Goal: Task Accomplishment & Management: Manage account settings

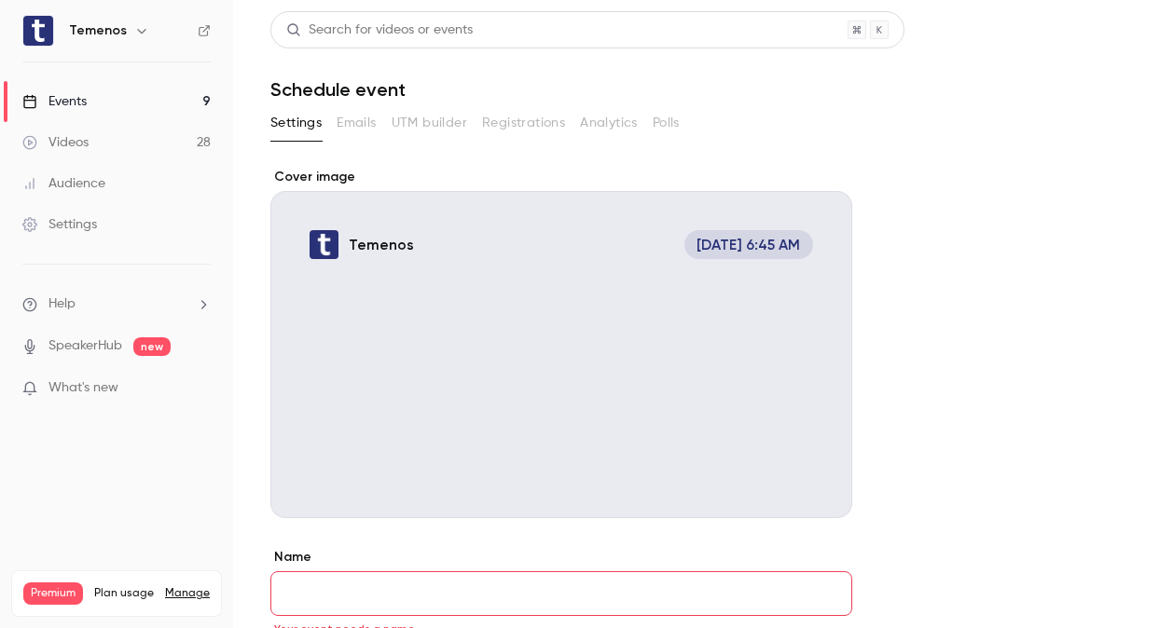
click at [103, 145] on link "Videos 28" at bounding box center [116, 142] width 233 height 41
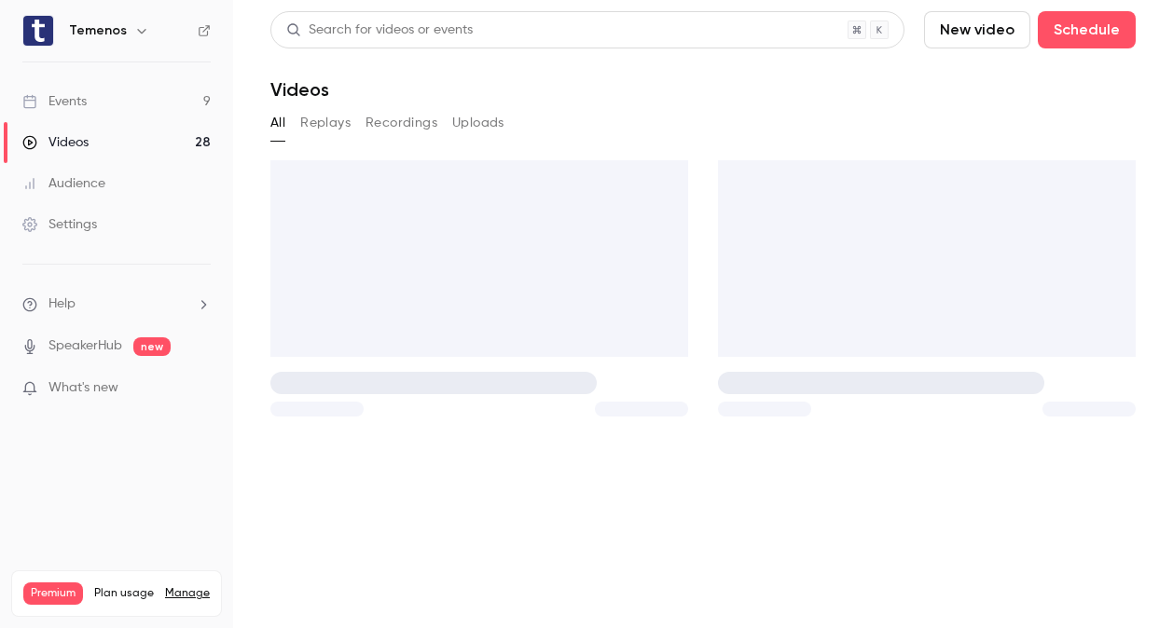
click at [93, 99] on link "Events 9" at bounding box center [116, 101] width 233 height 41
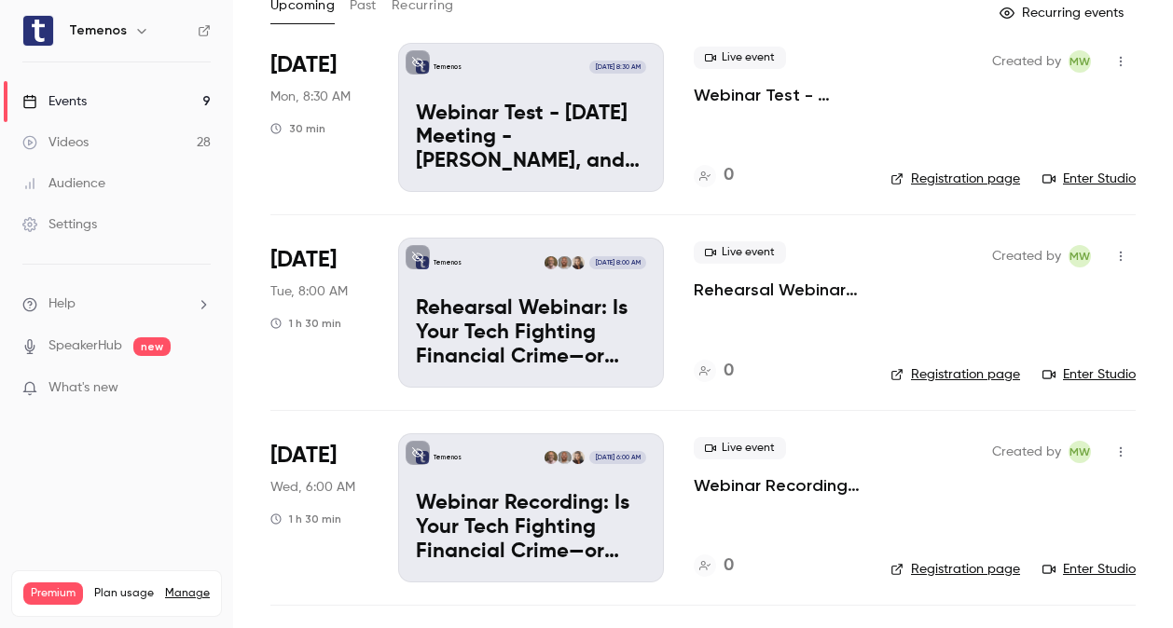
scroll to position [118, 0]
click at [614, 297] on p "Rehearsal Webinar: Is Your Tech Fighting Financial Crime—or Fueling It?" at bounding box center [531, 333] width 230 height 72
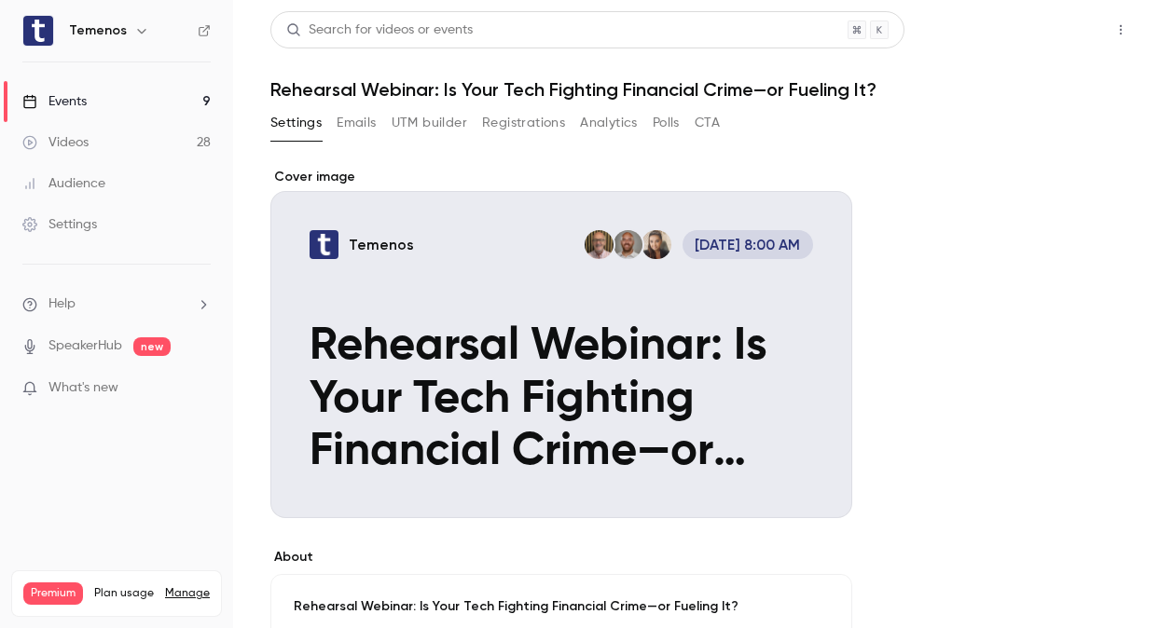
click at [1058, 42] on button "Share" at bounding box center [1054, 29] width 74 height 37
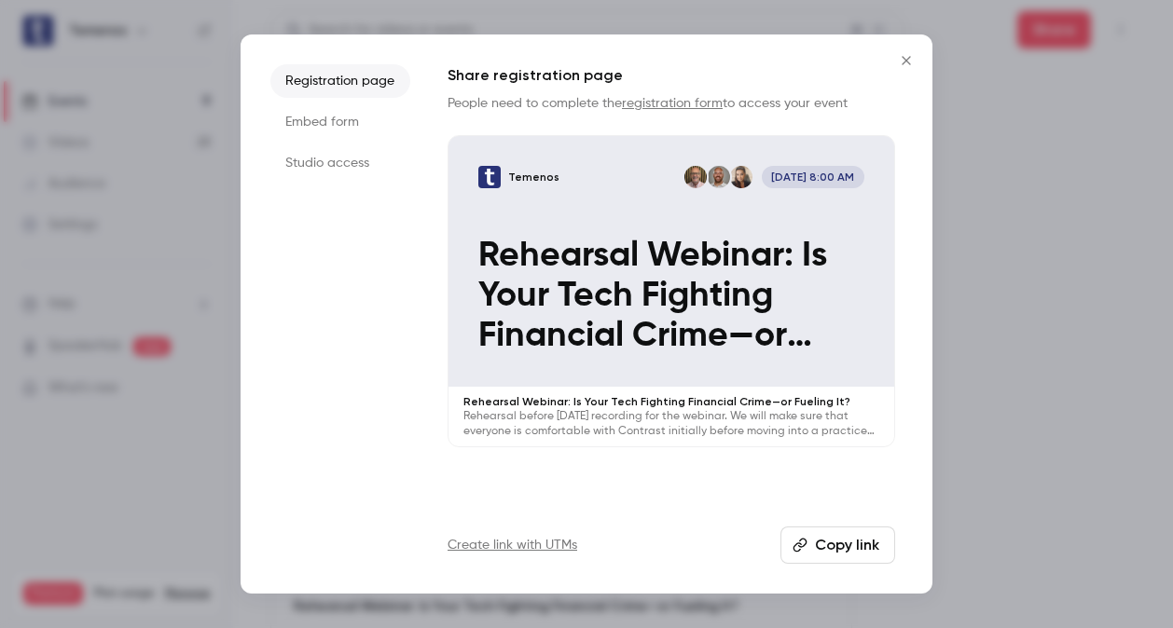
click at [354, 162] on li "Studio access" at bounding box center [340, 163] width 140 height 34
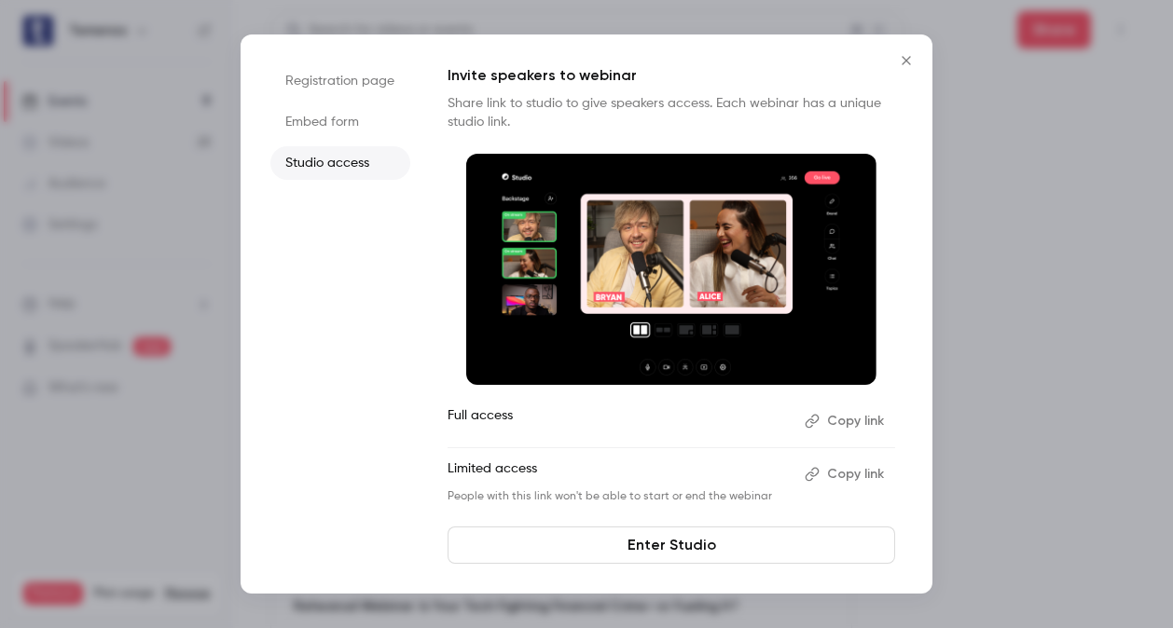
click at [856, 421] on button "Copy link" at bounding box center [846, 422] width 98 height 30
click at [900, 59] on icon "Close" at bounding box center [906, 60] width 22 height 15
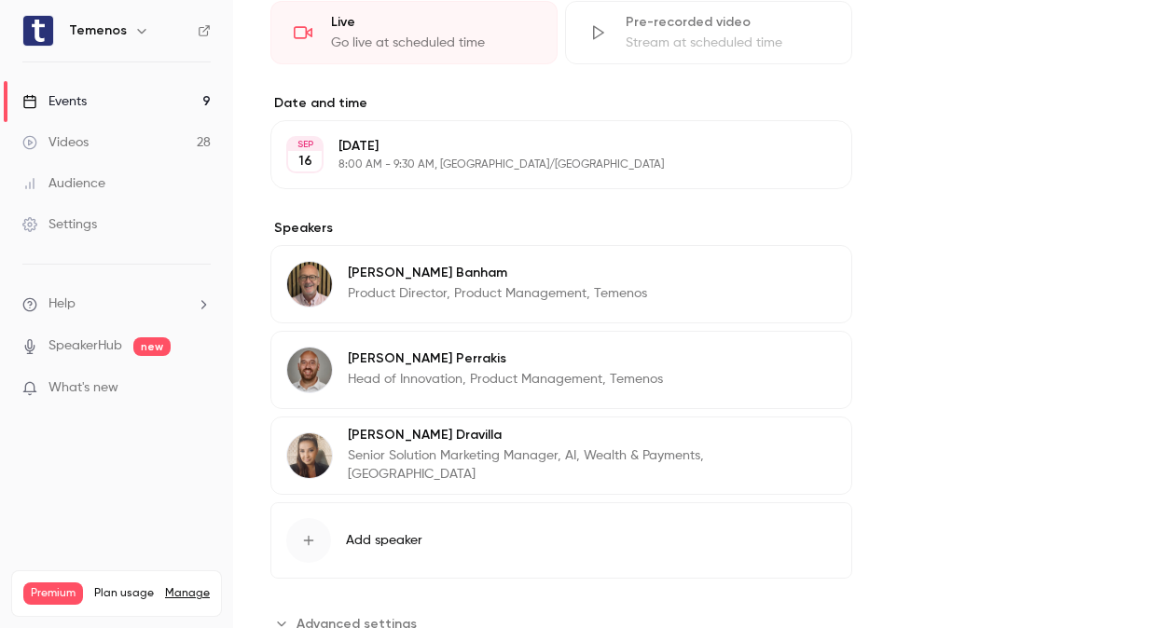
scroll to position [877, 0]
click at [788, 155] on icon "button" at bounding box center [784, 155] width 15 height 15
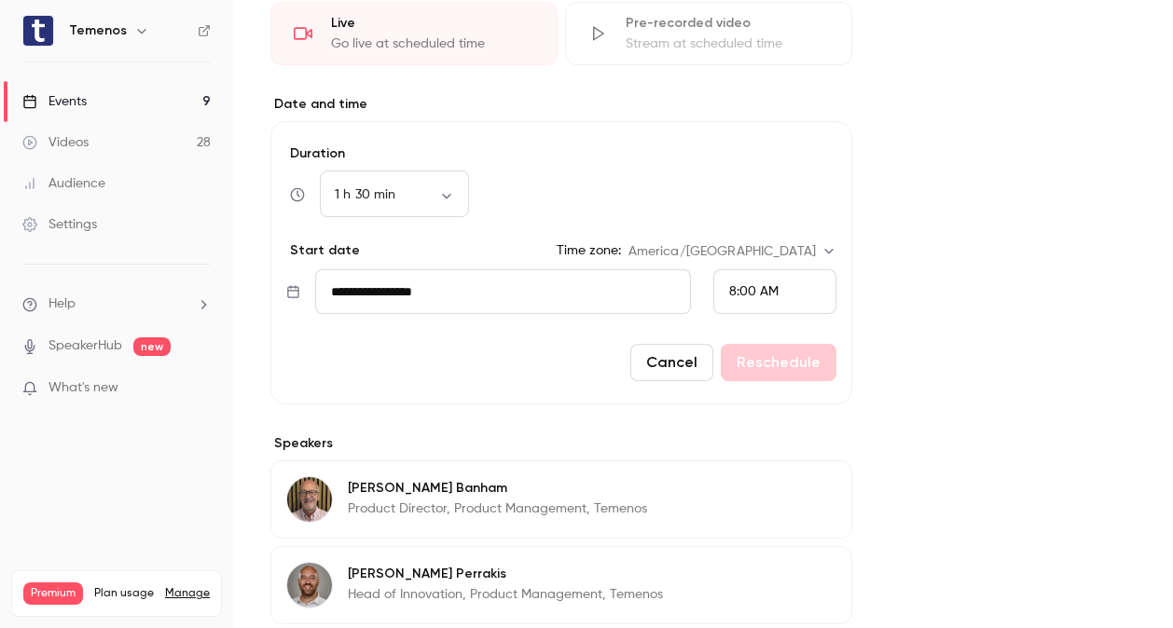
click at [751, 291] on span "8:00 AM" at bounding box center [753, 291] width 49 height 13
click at [769, 273] on span "8:30 AM" at bounding box center [753, 277] width 48 height 13
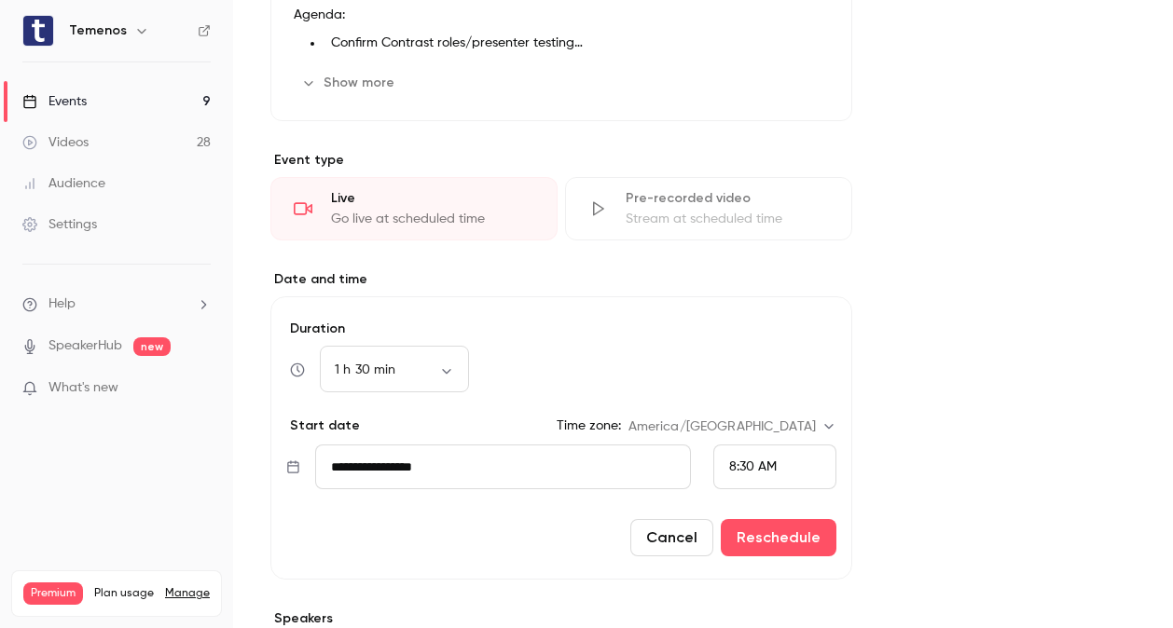
scroll to position [724, 0]
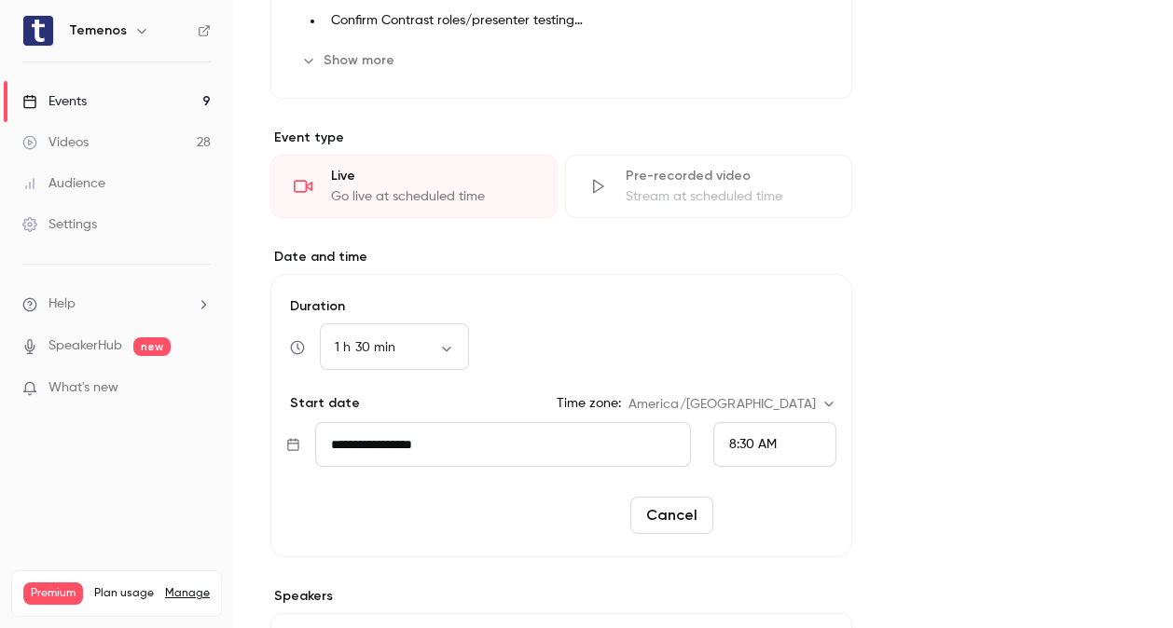
click at [803, 511] on button "Reschedule" at bounding box center [779, 515] width 116 height 37
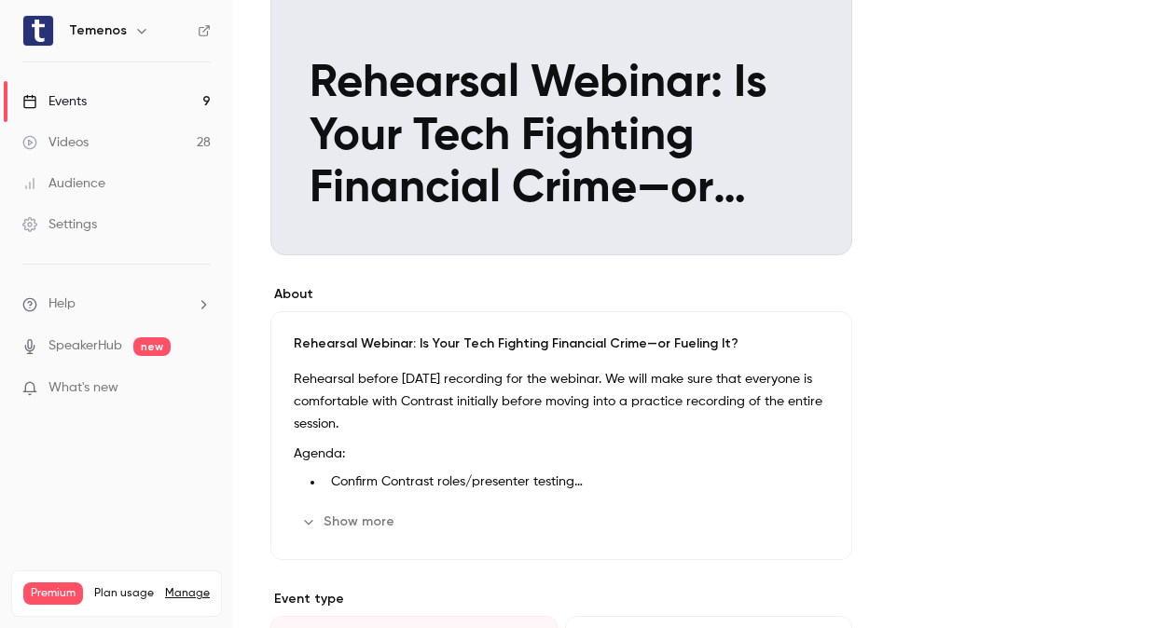
scroll to position [0, 0]
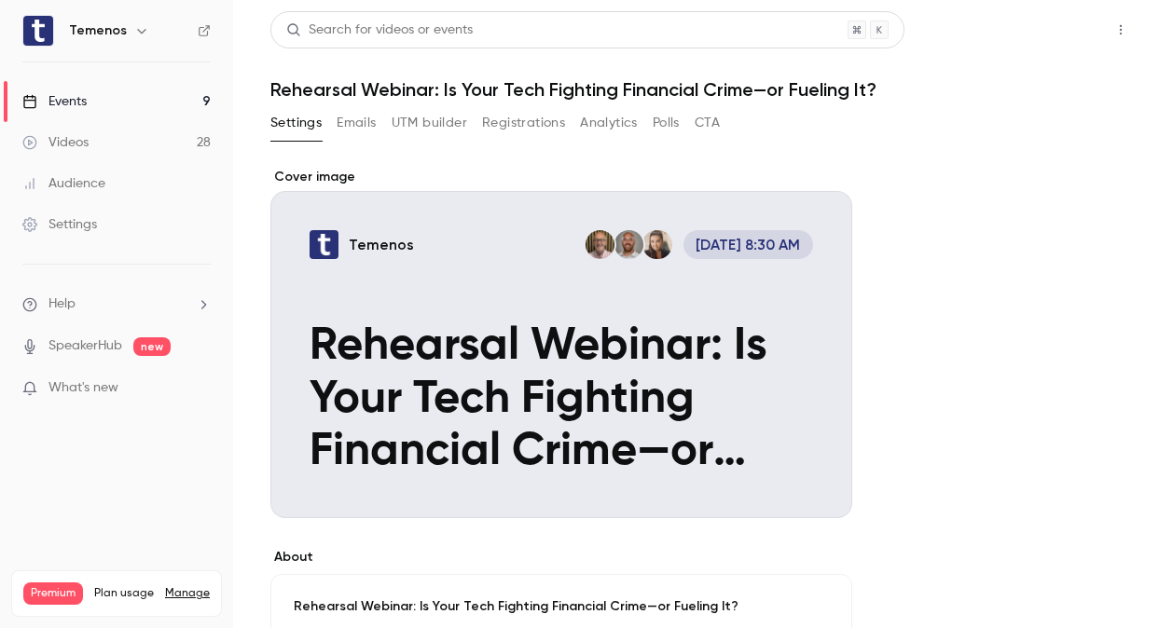
click at [1028, 40] on button "Share" at bounding box center [1054, 29] width 74 height 37
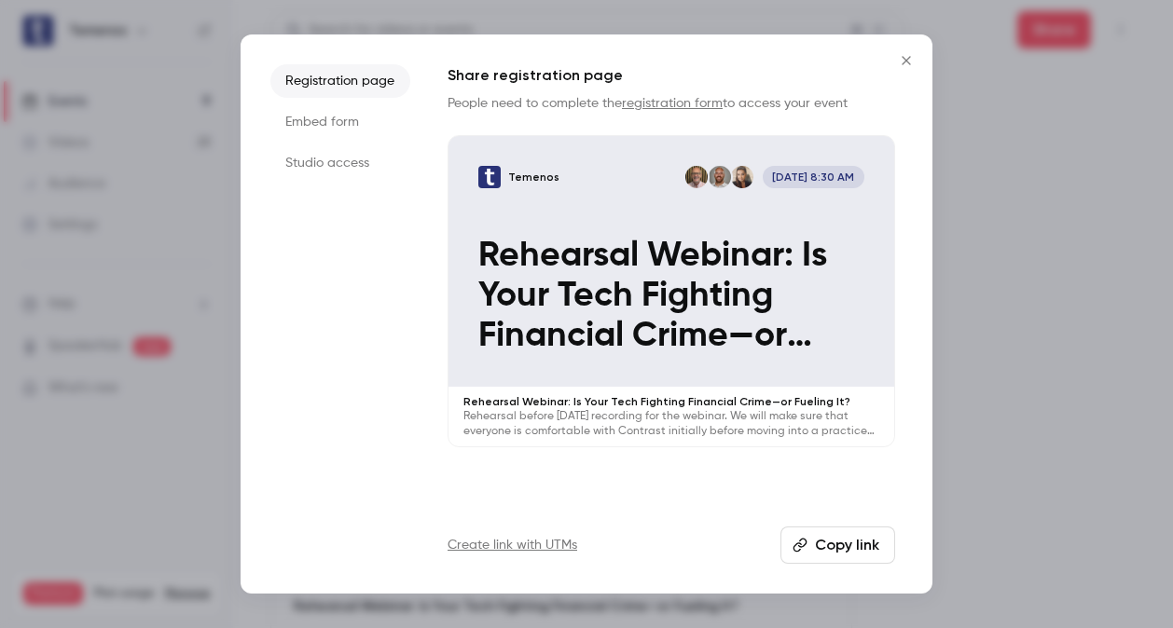
click at [379, 167] on li "Studio access" at bounding box center [340, 163] width 140 height 34
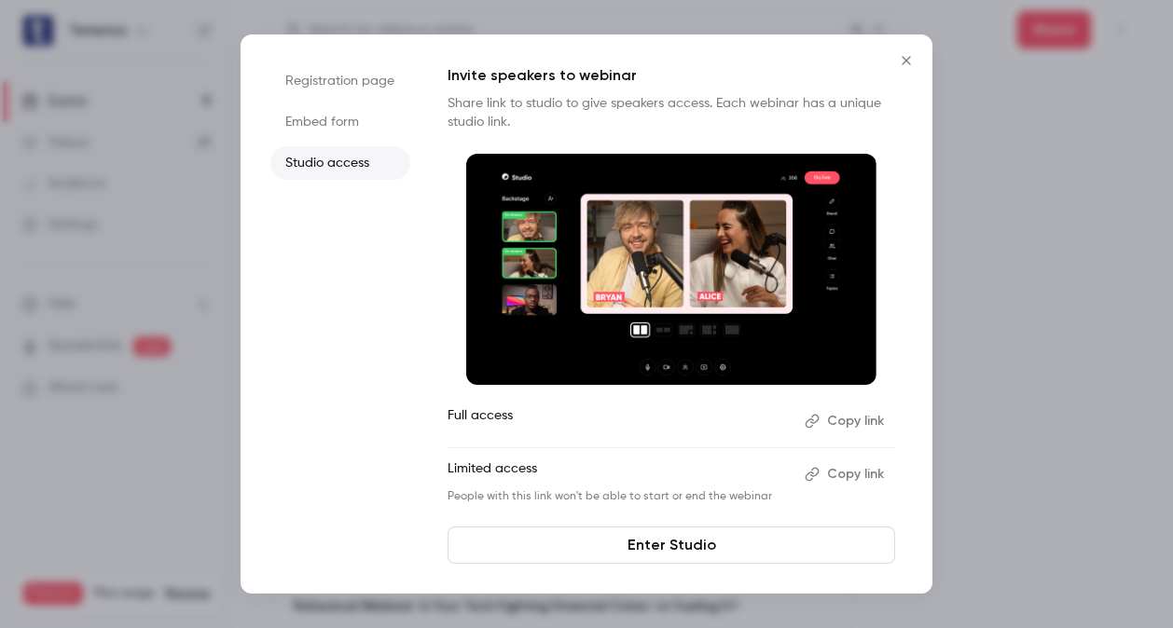
click at [831, 426] on button "Copy link" at bounding box center [846, 422] width 98 height 30
click at [847, 424] on button "Copy link" at bounding box center [846, 422] width 98 height 30
click at [908, 53] on icon "Close" at bounding box center [906, 60] width 22 height 15
